Goal: Find specific page/section: Find specific page/section

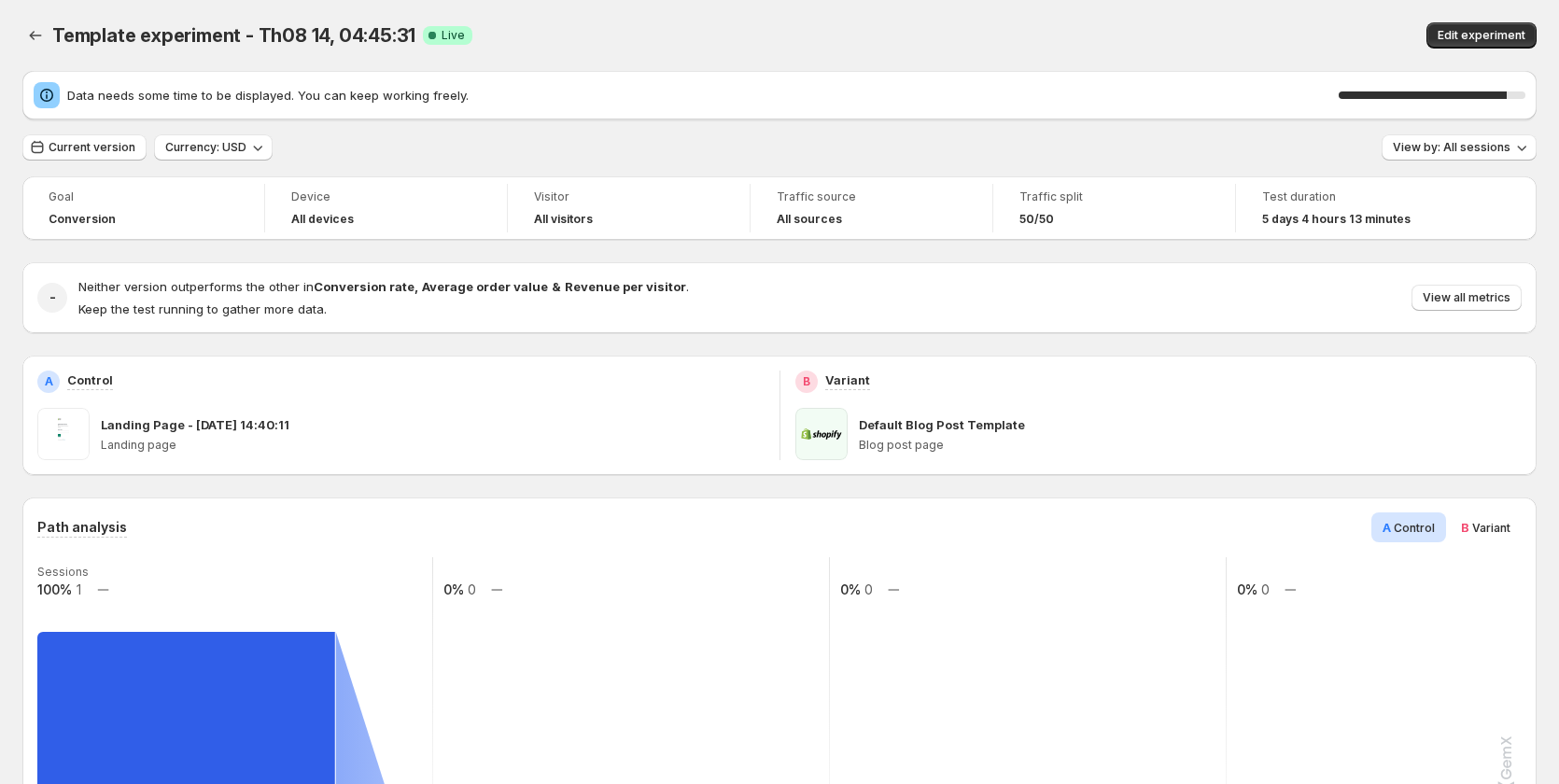
scroll to position [904, 0]
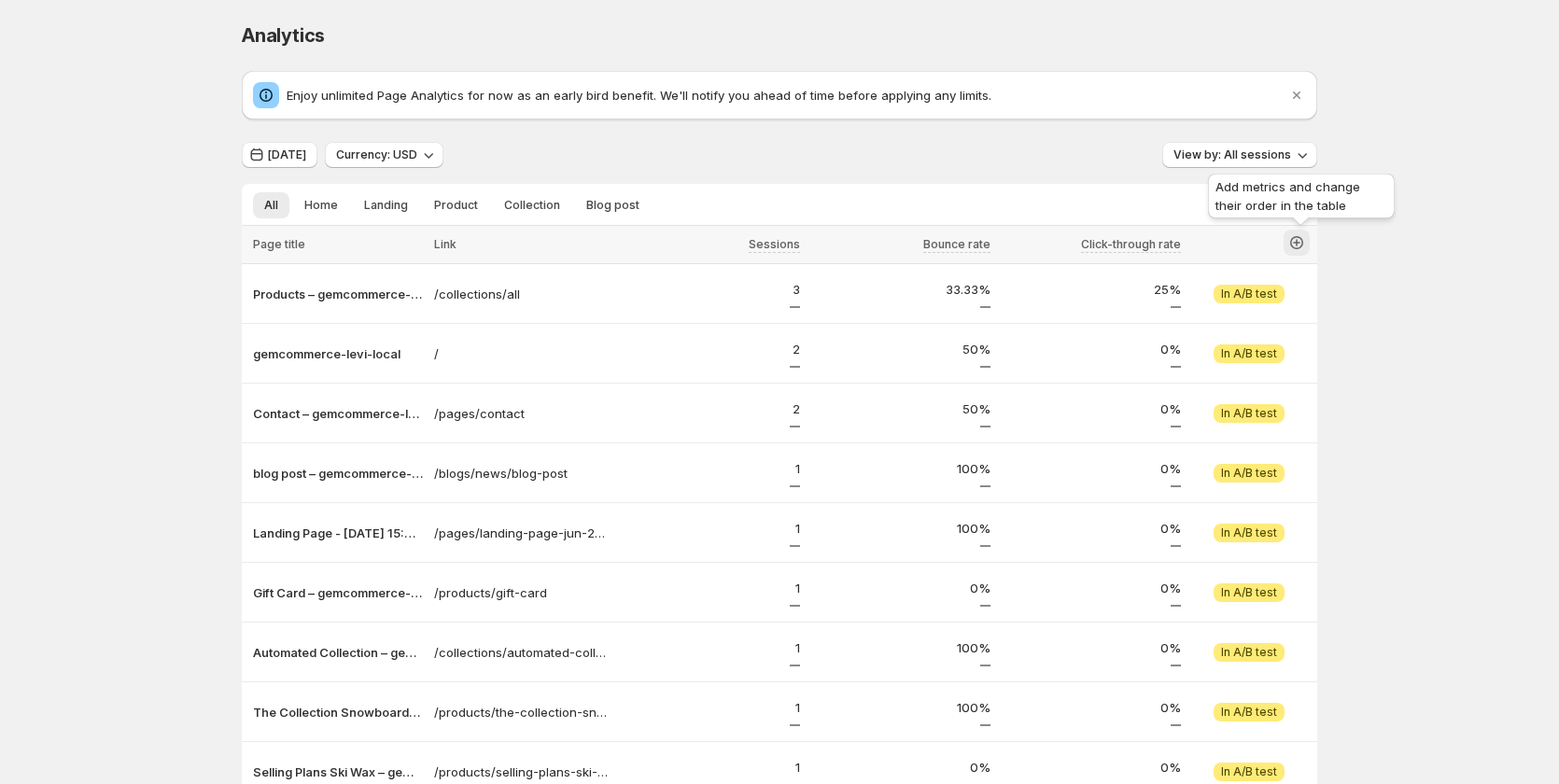
click at [1300, 241] on icon "button" at bounding box center [1297, 243] width 19 height 19
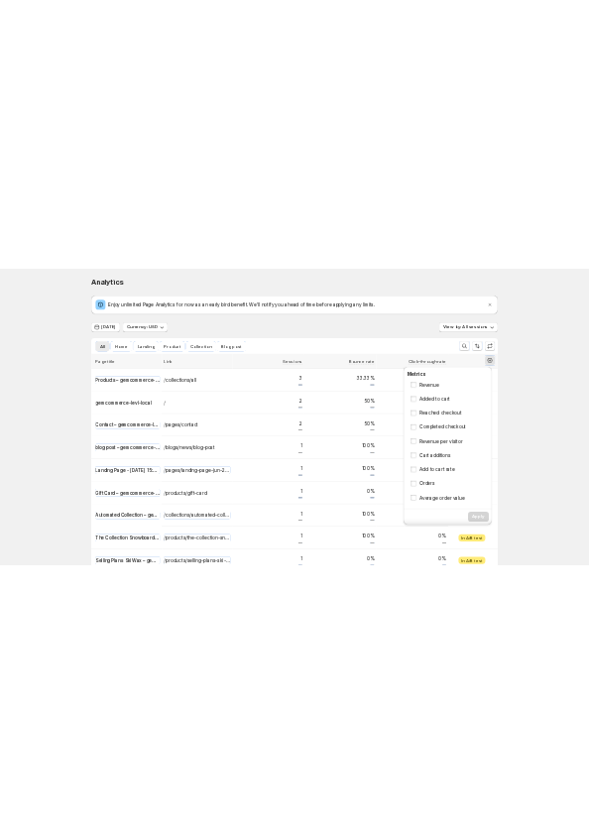
scroll to position [288, 0]
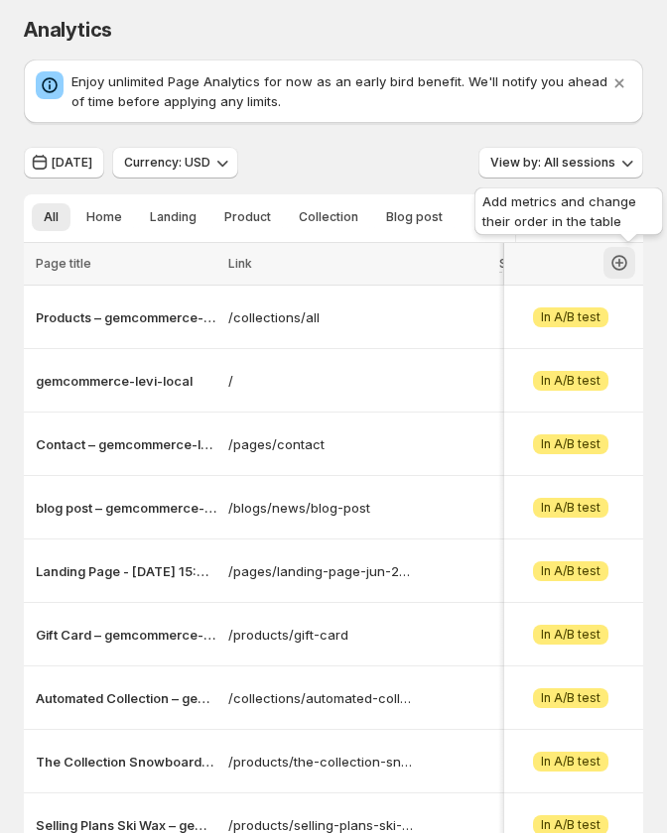
click at [635, 257] on button "button" at bounding box center [619, 263] width 32 height 32
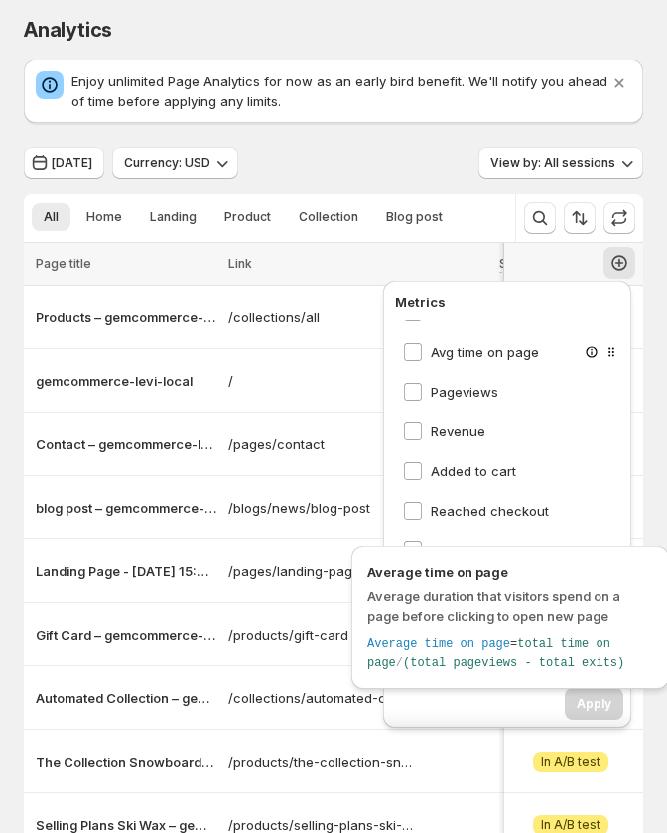
scroll to position [198, 0]
